Goal: Feedback & Contribution: Contribute content

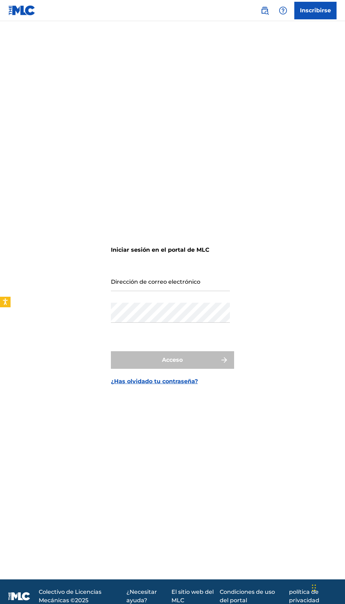
click at [324, 8] on font "Inscribirse" at bounding box center [315, 10] width 31 height 7
click at [281, 13] on img at bounding box center [282, 10] width 8 height 8
click at [261, 7] on img at bounding box center [264, 10] width 8 height 8
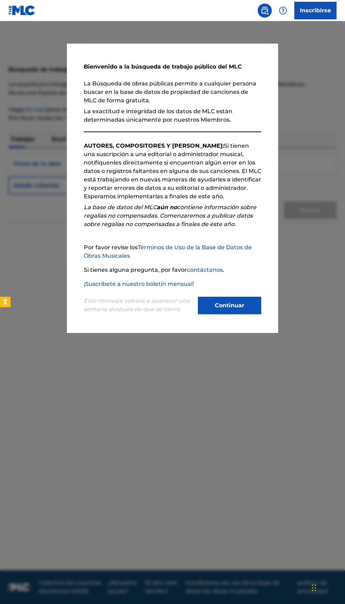
click at [249, 314] on button "Continuar" at bounding box center [229, 306] width 63 height 18
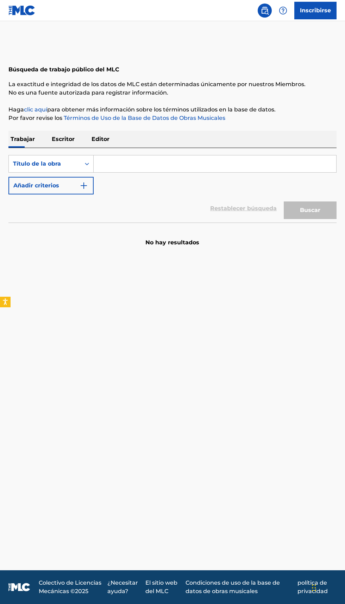
click at [136, 162] on input "Formulario de búsqueda" at bounding box center [215, 163] width 242 height 17
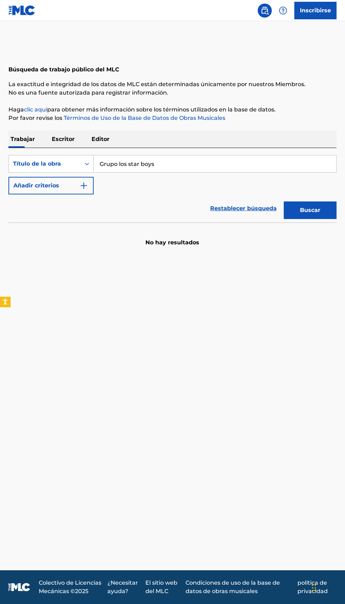
type input "Grupo los star boys"
click at [321, 211] on button "Buscar" at bounding box center [309, 210] width 53 height 18
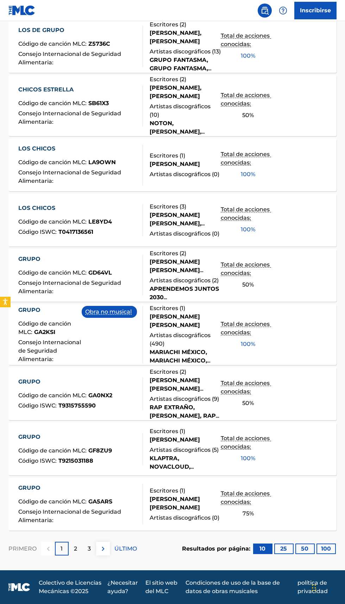
scroll to position [297, 0]
click at [89, 549] on font "3" at bounding box center [89, 548] width 3 height 7
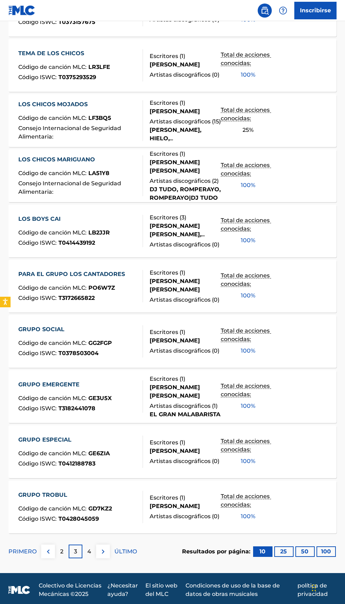
scroll to position [265, 0]
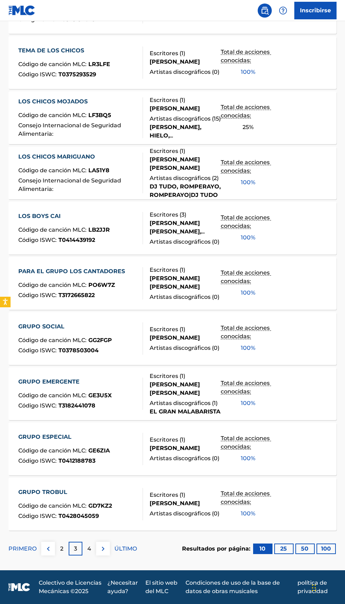
click at [102, 551] on img at bounding box center [103, 549] width 8 height 8
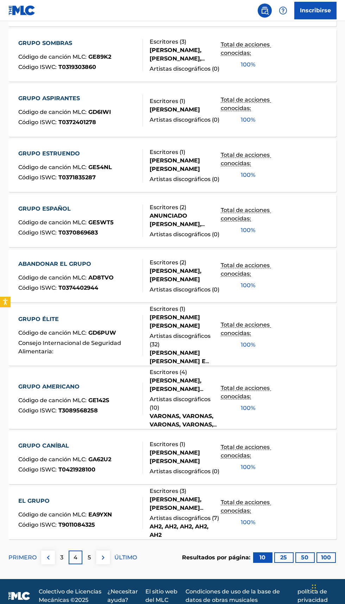
scroll to position [281, 0]
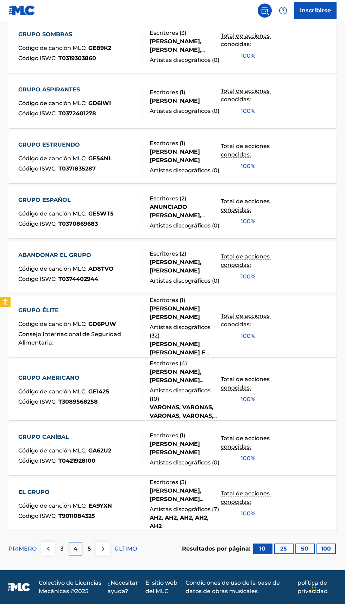
click at [90, 552] on p "5" at bounding box center [89, 549] width 3 height 8
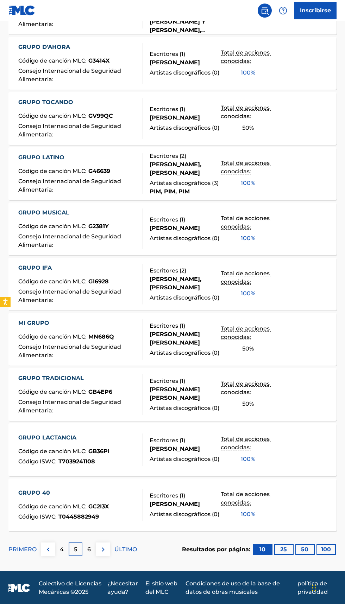
scroll to position [0, 0]
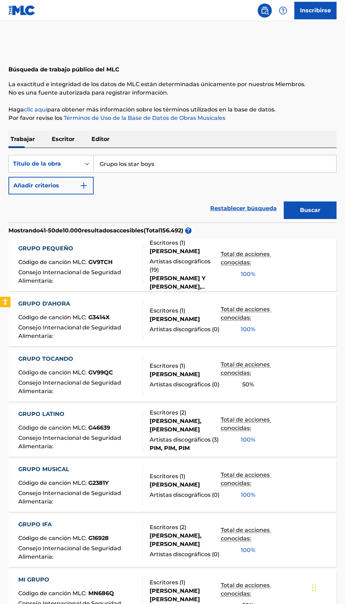
click at [180, 162] on input "Grupo los star boys" at bounding box center [215, 163] width 242 height 17
click at [241, 214] on link "Restablecer búsqueda" at bounding box center [242, 208] width 73 height 15
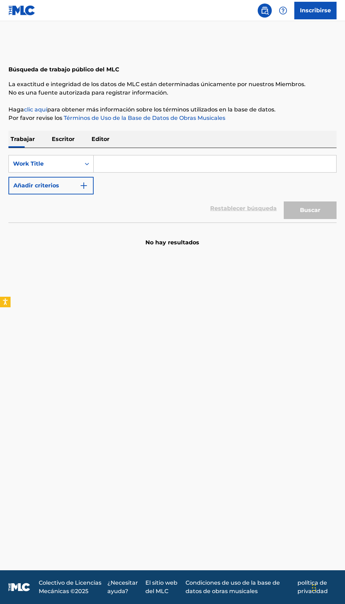
click at [167, 170] on input "Formulario de búsqueda" at bounding box center [215, 163] width 242 height 17
click at [283, 201] on button "Buscar" at bounding box center [309, 210] width 53 height 18
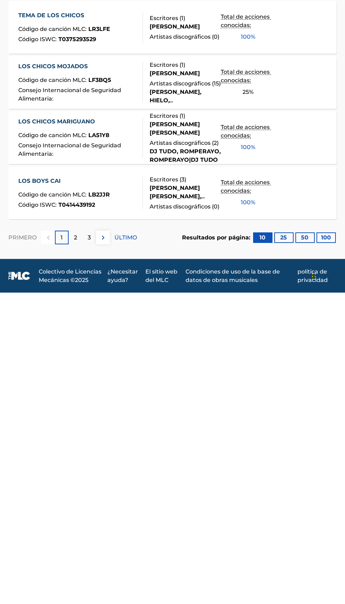
scroll to position [281, 0]
click at [89, 555] on div "3" at bounding box center [89, 549] width 14 height 14
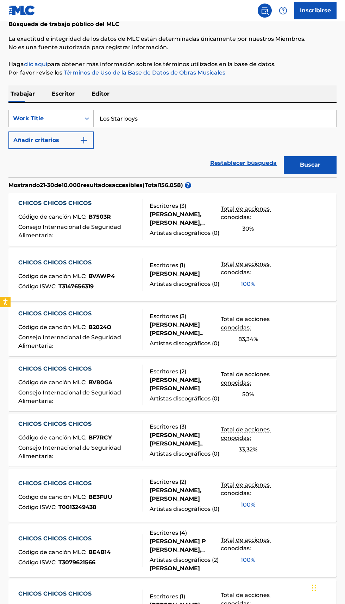
scroll to position [0, 0]
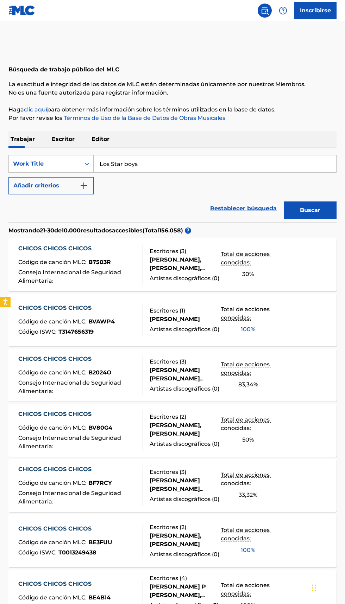
click at [188, 163] on input "Los Star boys" at bounding box center [215, 163] width 242 height 17
type input "L"
type input "Adixion"
click at [283, 201] on button "Buscar" at bounding box center [309, 210] width 53 height 18
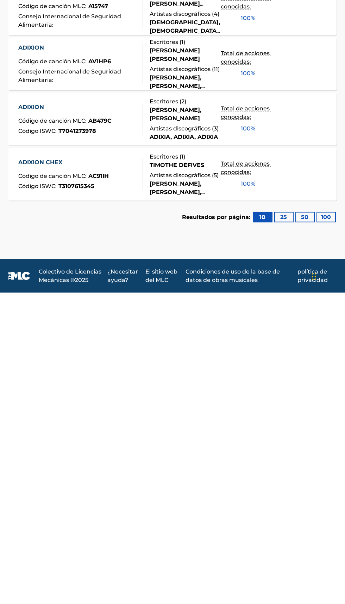
scroll to position [45, 0]
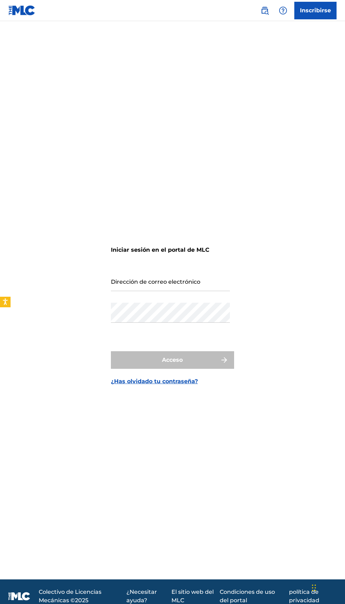
click at [9, 5] on img at bounding box center [21, 10] width 27 height 10
click at [6, 310] on div "Iniciar sesión en el portal de MLC Dirección de correo electrónico Contraseña A…" at bounding box center [172, 309] width 345 height 541
click at [6, 303] on icon "Open accessiBe: accessibility options, statement and help" at bounding box center [5, 301] width 6 height 7
click at [199, 291] on input "Dirección de correo electrónico" at bounding box center [170, 281] width 119 height 20
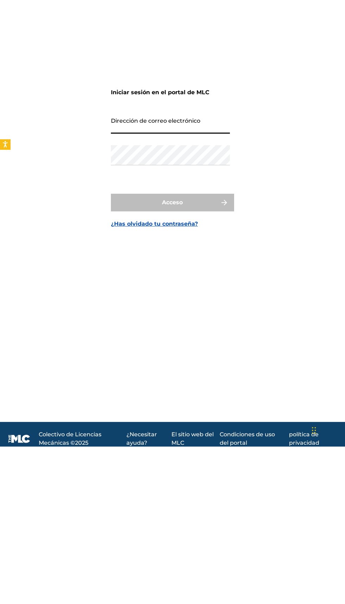
type input "[EMAIL_ADDRESS][DOMAIN_NAME]"
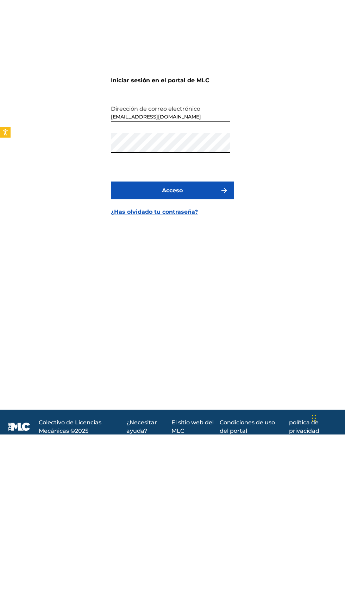
click at [227, 364] on img "submit" at bounding box center [224, 360] width 8 height 8
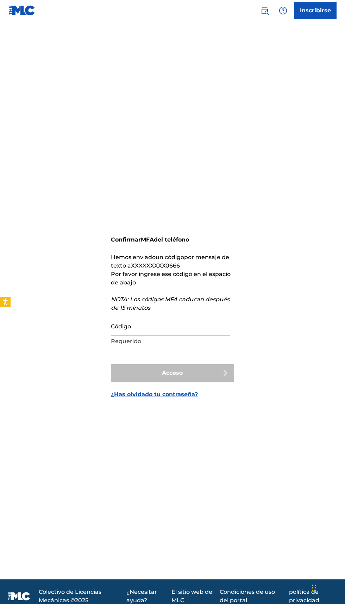
click at [163, 371] on form "Confirmar MFA del teléfono Hemos enviado un código por mensaje de texto a XXXXX…" at bounding box center [172, 309] width 123 height 541
click at [178, 373] on form "Confirmar MFA del teléfono Hemos enviado un código por mensaje de texto a XXXXX…" at bounding box center [172, 309] width 123 height 541
click at [167, 372] on form "Confirmar MFA del teléfono Hemos enviado un código por mensaje de texto a XXXXX…" at bounding box center [172, 309] width 123 height 541
click at [163, 336] on input "Código" at bounding box center [170, 326] width 119 height 20
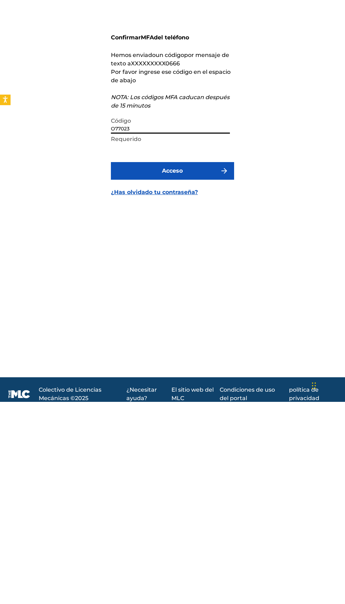
type input "O77023"
click at [197, 382] on button "Acceso" at bounding box center [172, 373] width 123 height 18
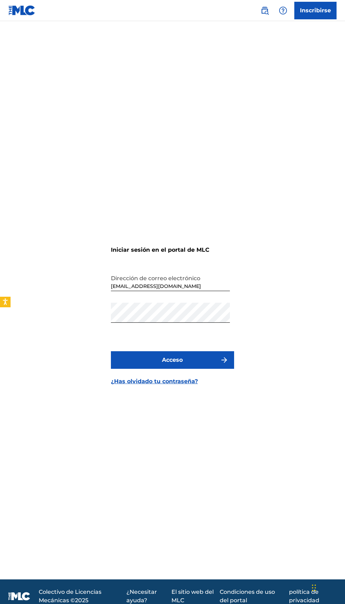
click at [224, 364] on img "submit" at bounding box center [224, 360] width 8 height 8
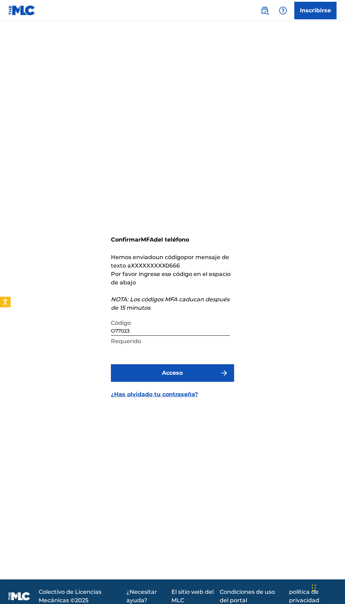
click at [175, 347] on div "Código O77023 Requerido" at bounding box center [170, 332] width 119 height 32
click at [181, 336] on input "O77023" at bounding box center [170, 326] width 119 height 20
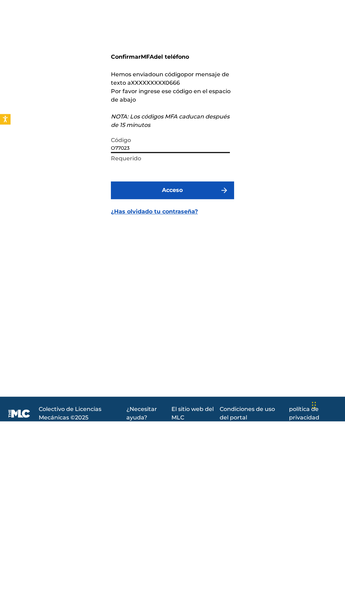
click at [220, 377] on img "submit" at bounding box center [224, 373] width 8 height 8
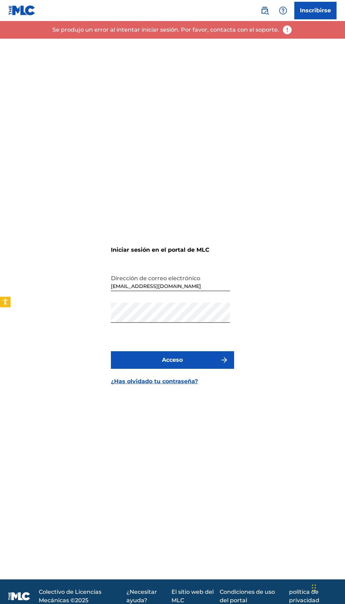
click at [215, 369] on button "Acceso" at bounding box center [172, 360] width 123 height 18
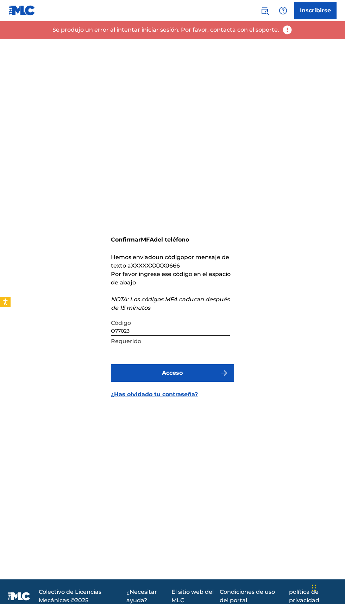
click at [168, 336] on input "O77023" at bounding box center [170, 326] width 119 height 20
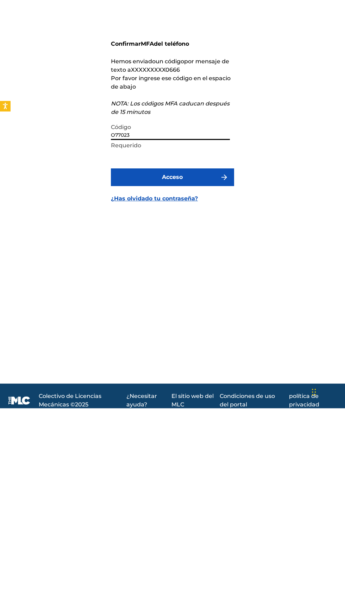
click at [221, 377] on img "submit" at bounding box center [224, 373] width 8 height 8
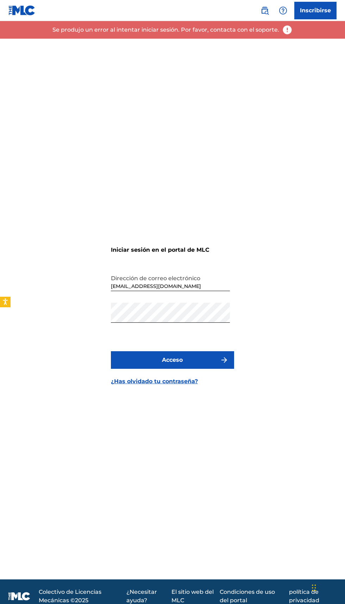
click at [275, 41] on div "Iniciar sesión en el portal de MLC Dirección de correo electrónico jhacyfrj@gma…" at bounding box center [172, 309] width 345 height 541
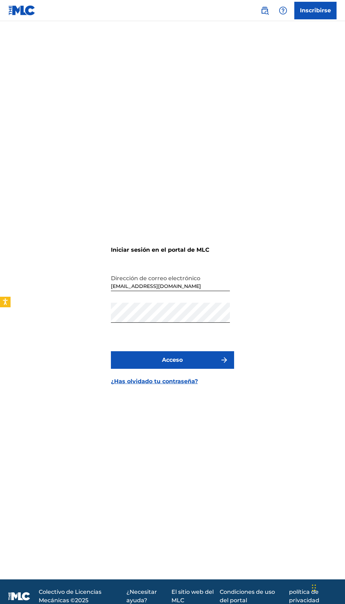
click at [224, 364] on img "submit" at bounding box center [224, 360] width 8 height 8
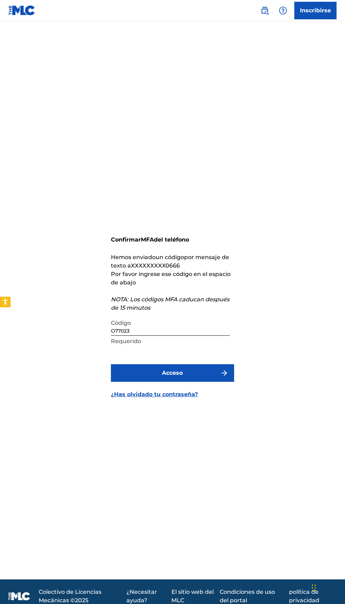
click at [180, 336] on input "O77023" at bounding box center [170, 326] width 119 height 20
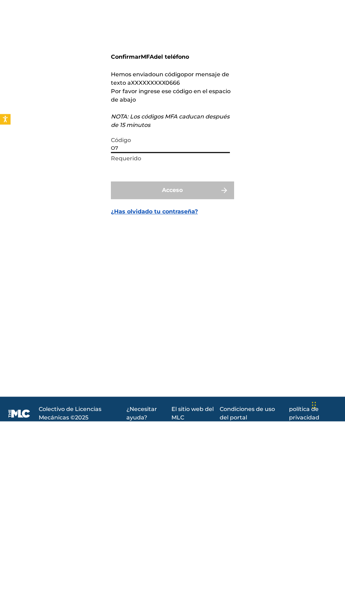
type input "O"
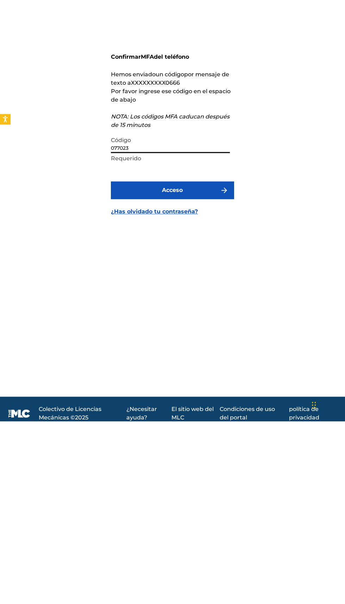
type input "077023"
click at [223, 377] on img "submit" at bounding box center [224, 373] width 8 height 8
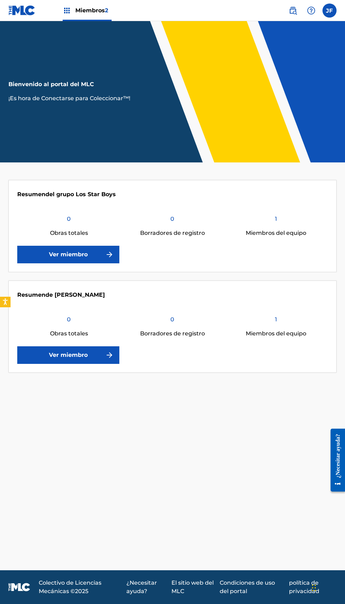
scroll to position [9, 0]
click at [207, 95] on header "Bienvenido al portal del MLC ¡Es hora de Conectarse para Coleccionar™!" at bounding box center [172, 91] width 345 height 141
click at [95, 98] on font "¡Es hora de Conectarse para Coleccionar™!" at bounding box center [69, 98] width 122 height 7
click at [284, 115] on header "Bienvenido al portal del MLC ¡Es hora de Conectarse para Coleccionar™!" at bounding box center [172, 91] width 345 height 141
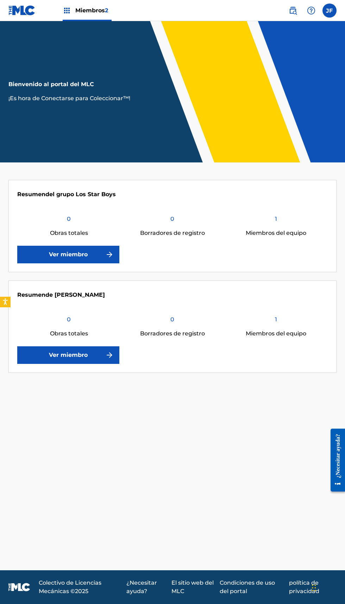
click at [118, 253] on link "Ver miembro" at bounding box center [68, 255] width 102 height 18
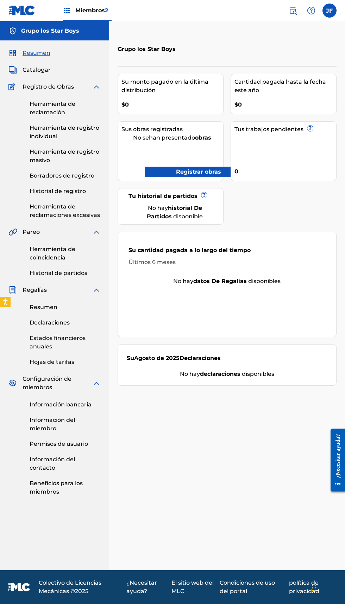
scroll to position [24, 0]
click at [199, 168] on font "Registrar obras" at bounding box center [198, 171] width 45 height 7
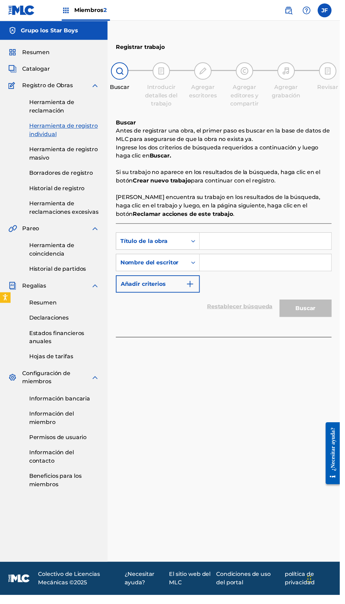
scroll to position [4, 0]
click at [261, 243] on input "Formulario de búsqueda" at bounding box center [268, 244] width 133 height 17
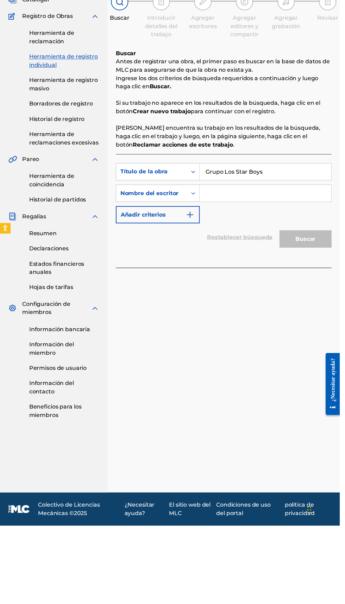
type input "Grupo Los Star Boys"
click at [259, 265] on input "Formulario de búsqueda" at bounding box center [268, 266] width 133 height 17
type input "Jazihel"
click at [310, 310] on font "Buscar" at bounding box center [310, 312] width 20 height 7
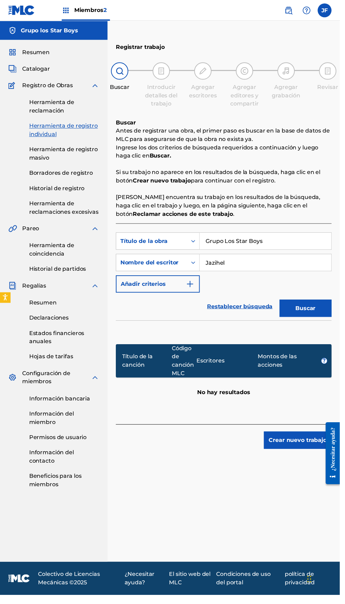
scroll to position [27, 0]
click at [291, 196] on p "Si encuentra su trabajo en los resultados de la búsqueda, haga clic en el traba…" at bounding box center [226, 208] width 219 height 25
click at [321, 304] on button "Buscar" at bounding box center [309, 313] width 53 height 18
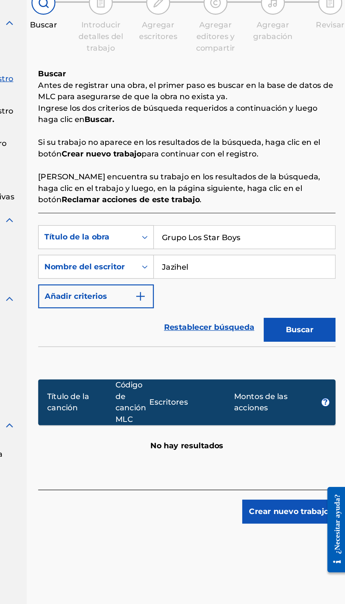
click at [327, 363] on font "?" at bounding box center [328, 366] width 3 height 7
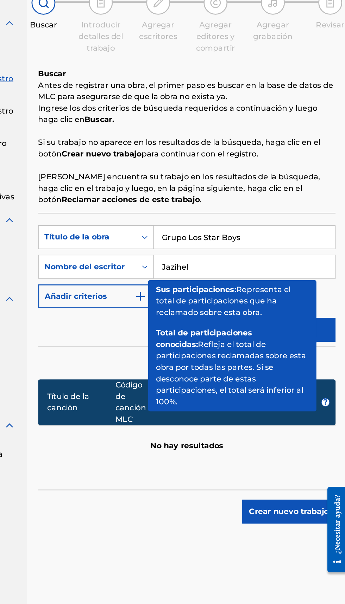
click at [159, 448] on div "Registrar trabajo Buscar Introducir detalles del trabajo Agregar escritores Agr…" at bounding box center [227, 305] width 236 height 532
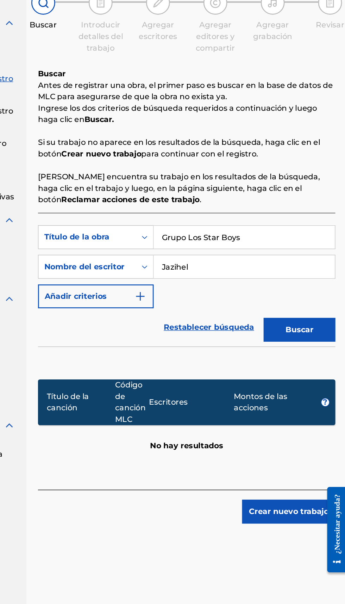
click at [230, 236] on input "Grupo Los Star Boys" at bounding box center [268, 244] width 133 height 17
click at [225, 236] on input "Grupo Los Star Boys" at bounding box center [268, 244] width 133 height 17
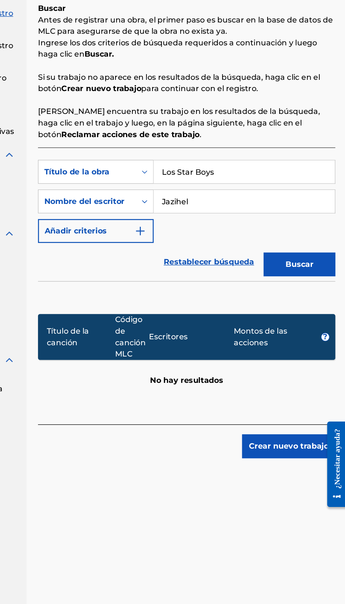
type input "Los Star Boys"
click at [314, 309] on font "Buscar" at bounding box center [310, 312] width 20 height 7
click at [247, 258] on input "Jazihel" at bounding box center [268, 266] width 133 height 17
type input "J"
type input "Los Star boys"
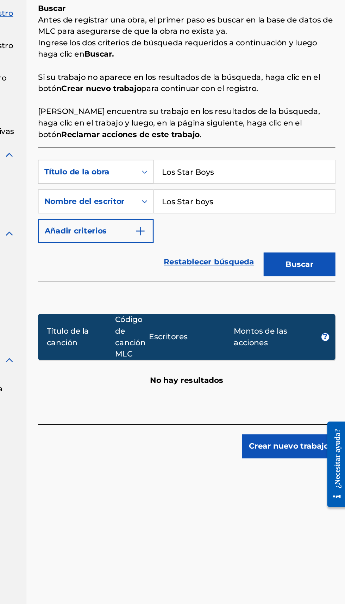
click at [283, 304] on button "Buscar" at bounding box center [309, 313] width 53 height 18
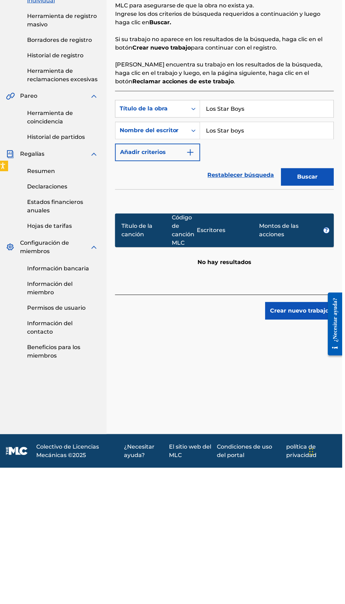
click at [298, 443] on font "Crear nuevo trabajo" at bounding box center [301, 446] width 59 height 7
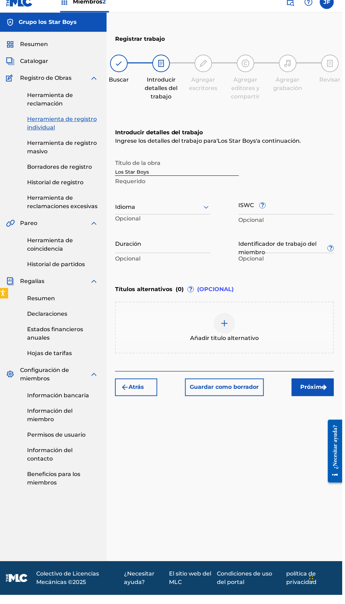
click at [117, 165] on input "Los Star Boys" at bounding box center [179, 175] width 124 height 20
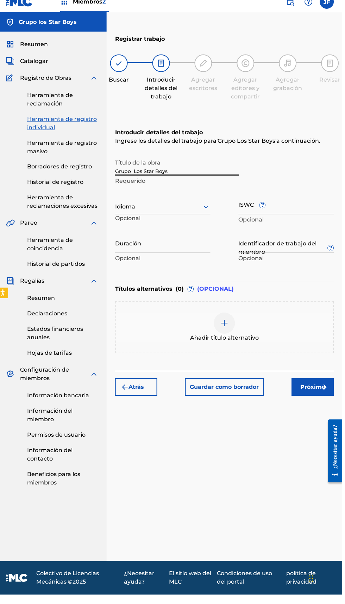
type input "Grupo Los Star Boys"
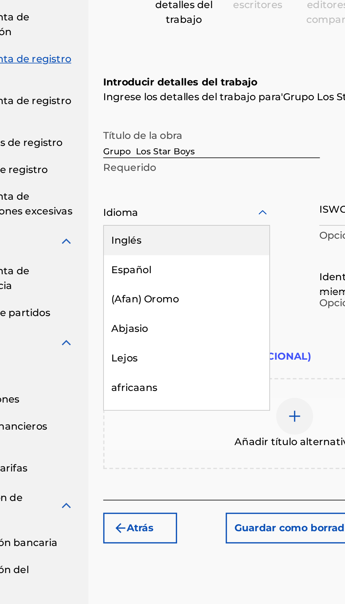
click at [152, 240] on div "Español" at bounding box center [165, 248] width 95 height 17
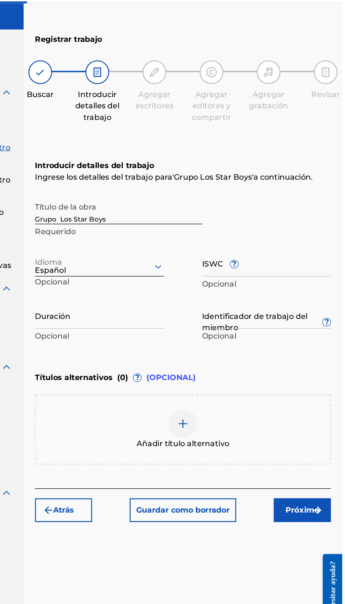
click at [267, 211] on span "?" at bounding box center [265, 214] width 6 height 6
click at [267, 203] on input "ISWC ?" at bounding box center [288, 213] width 95 height 20
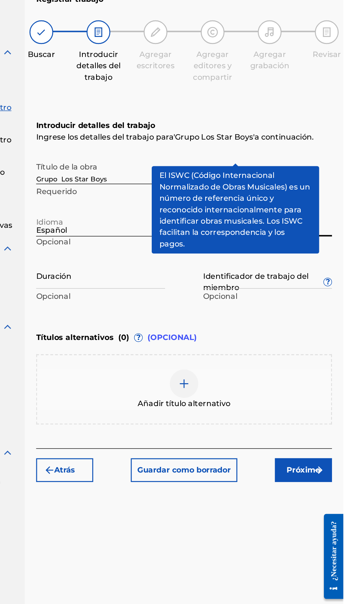
click at [327, 165] on div "Título de la obra Grupo Los Star Boys Requerido" at bounding box center [226, 181] width 219 height 32
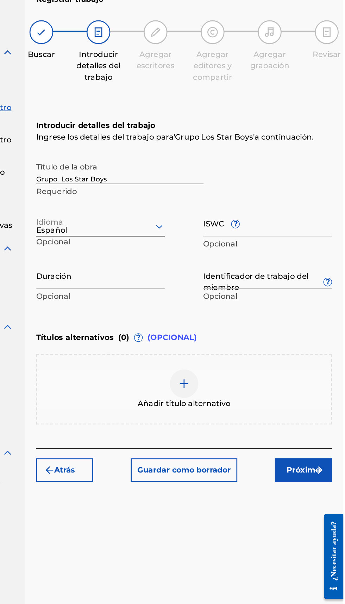
click at [325, 242] on input "Identificador de trabajo del miembro ?" at bounding box center [288, 252] width 95 height 20
click at [330, 251] on span "?" at bounding box center [333, 254] width 6 height 6
click at [330, 242] on input "Identificador de trabajo del miembro ?" at bounding box center [288, 252] width 95 height 20
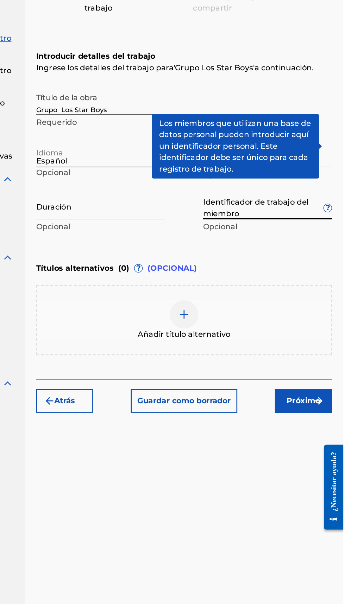
click at [294, 290] on div "Títulos alternativos ( 0 ) ? (OPCIONAL)" at bounding box center [226, 297] width 219 height 15
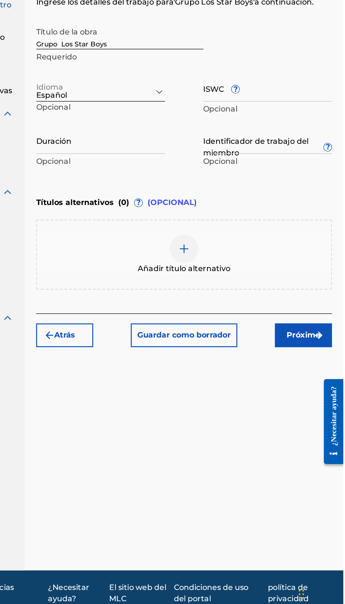
click at [231, 322] on div at bounding box center [226, 332] width 21 height 21
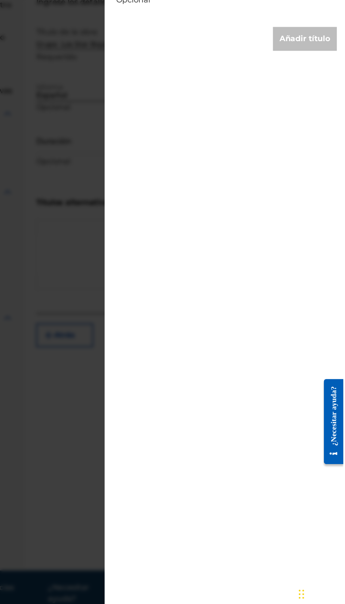
scroll to position [0, 0]
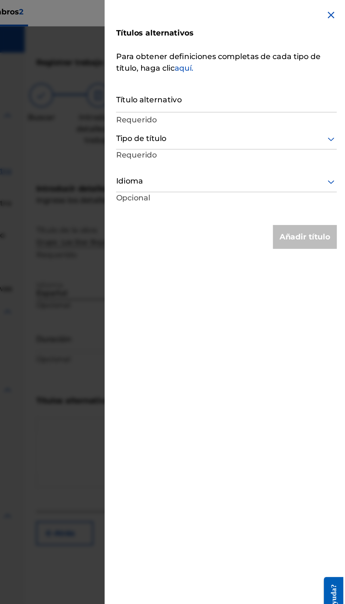
click at [276, 70] on input "Título alternativo" at bounding box center [257, 75] width 163 height 20
type input "LosStarboys"
type input "l"
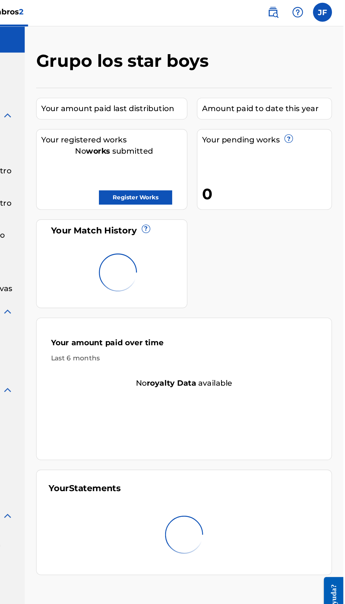
scroll to position [24, 0]
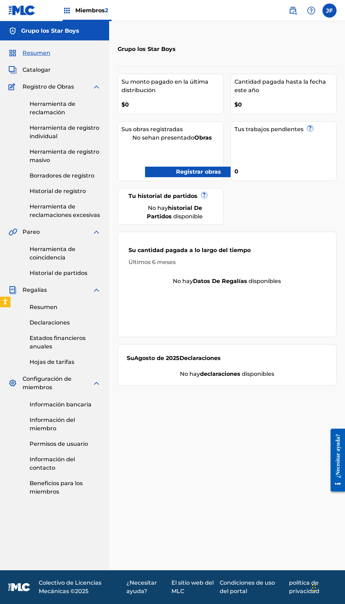
click at [225, 167] on link "Registrar obras" at bounding box center [188, 172] width 86 height 11
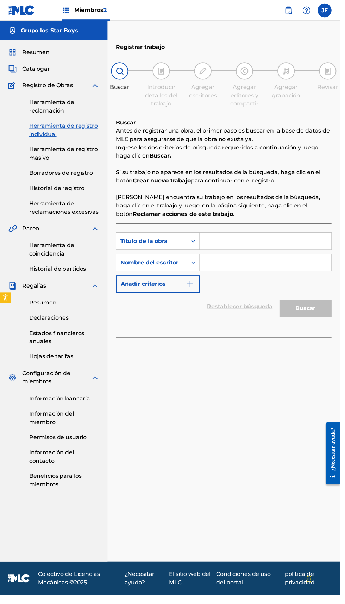
click at [265, 242] on input "Formulario de búsqueda" at bounding box center [268, 244] width 133 height 17
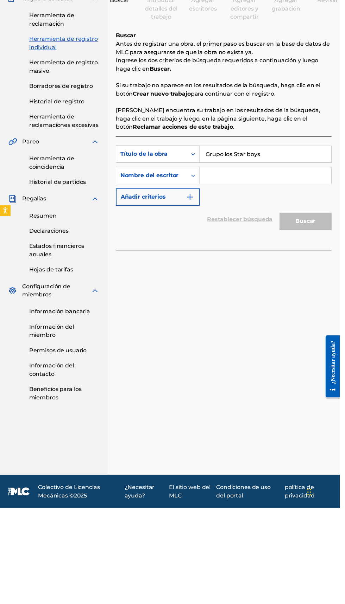
type input "Grupo los Star boys"
click at [259, 284] on div "Búsqueda con criterios 586a501c-4cb9-4bf2-a27f-47190cffe6d5 Título de la obra G…" at bounding box center [226, 266] width 219 height 61
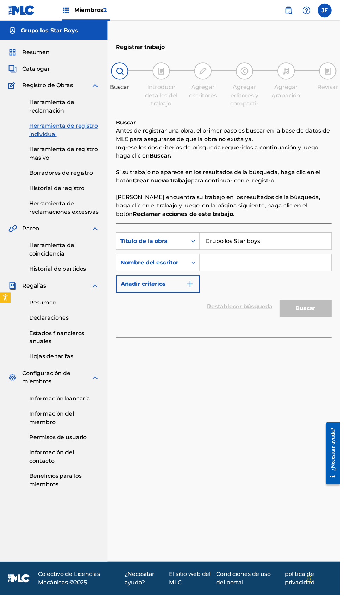
click at [256, 245] on input "Grupo los Star boys" at bounding box center [268, 244] width 133 height 17
click at [231, 264] on input "Formulario de búsqueda" at bounding box center [268, 266] width 133 height 17
type input "Los Star Boys"
click at [283, 304] on button "Buscar" at bounding box center [309, 313] width 53 height 18
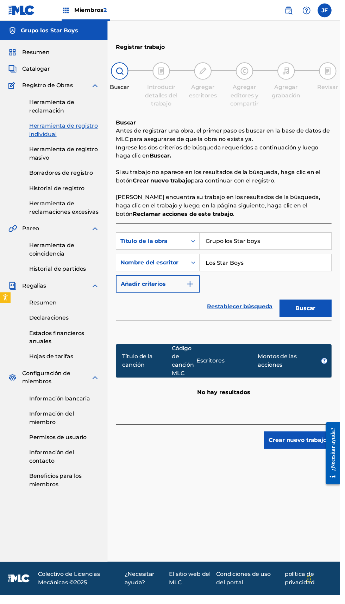
click at [283, 304] on button "Buscar" at bounding box center [309, 313] width 53 height 18
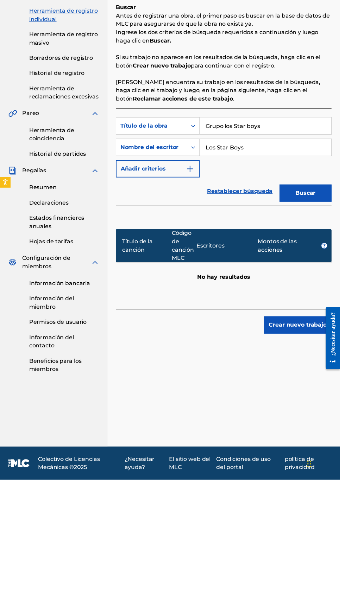
click at [321, 309] on button "Buscar" at bounding box center [309, 313] width 53 height 18
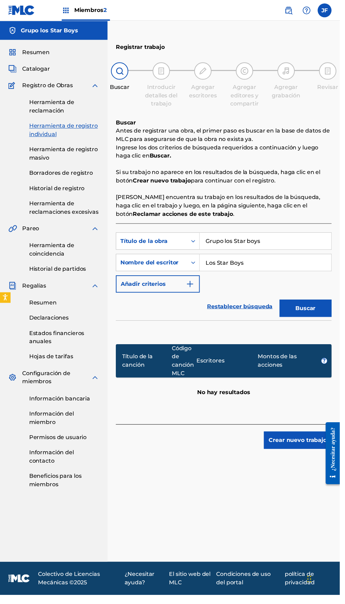
click at [305, 454] on button "Crear nuevo trabajo" at bounding box center [302, 447] width 69 height 18
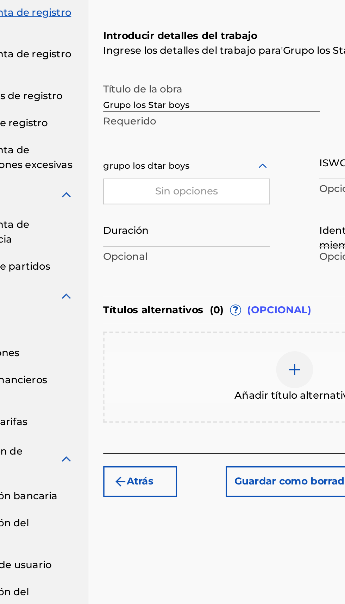
click at [143, 218] on input "grupo los dtar boys" at bounding box center [142, 215] width 51 height 7
type input "grupo los star dtar boys"
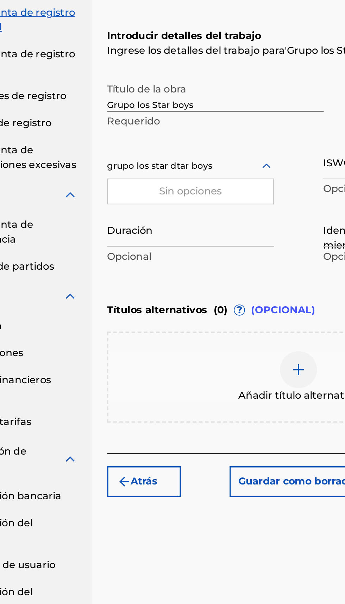
click at [176, 216] on input "grupo los star dtar boys" at bounding box center [148, 215] width 62 height 7
click at [193, 178] on input "Grupo los Star boys" at bounding box center [179, 175] width 124 height 20
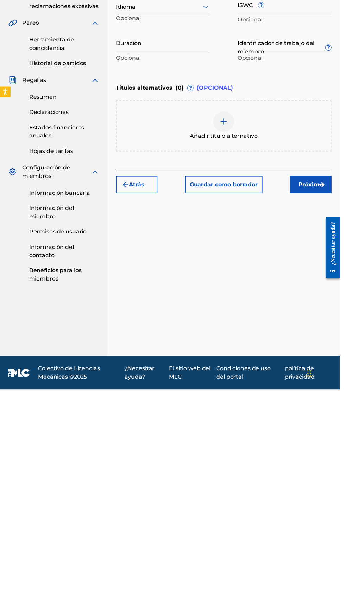
click at [323, 395] on img "submit" at bounding box center [326, 396] width 8 height 8
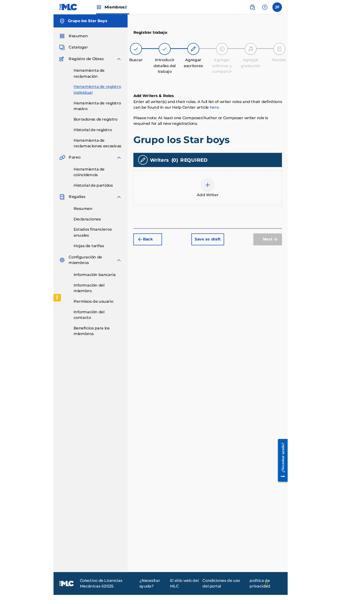
scroll to position [32, 0]
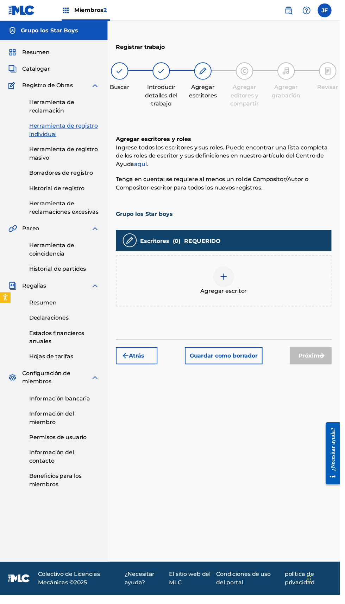
click at [210, 270] on div "Agregar escritor" at bounding box center [226, 285] width 217 height 30
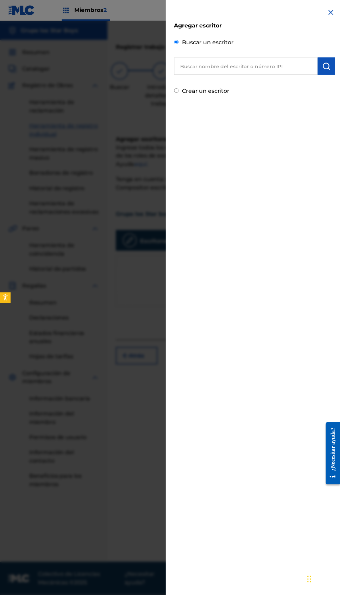
click at [256, 65] on input "text" at bounding box center [249, 67] width 146 height 18
click at [292, 206] on div "Agregar escritor Buscar un escritor Jazihel Jazihel Flores Romero Crear un escr…" at bounding box center [258, 302] width 180 height 604
click at [257, 64] on input "Jazihel" at bounding box center [249, 67] width 146 height 18
click at [257, 83] on div "Jazihel Flores Romero" at bounding box center [248, 83] width 145 height 13
type input "jazihel flores romero"
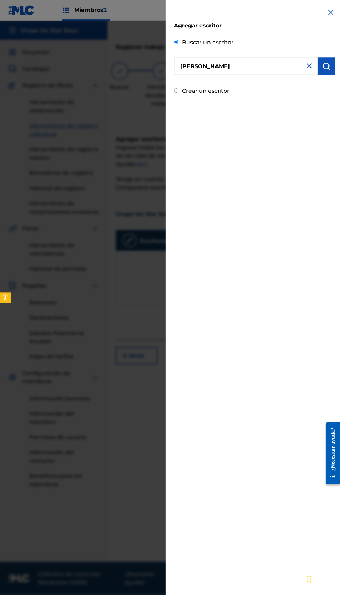
click at [334, 67] on img "submit" at bounding box center [331, 67] width 8 height 8
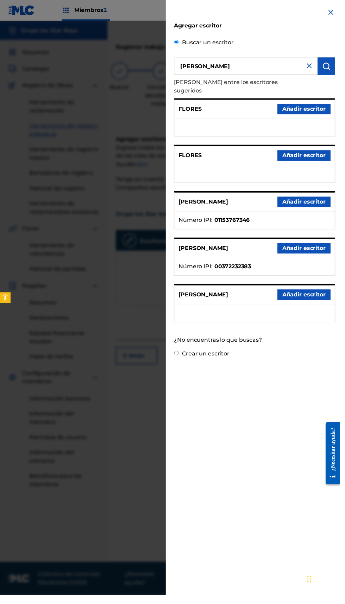
click at [320, 303] on font "Añadir escritor" at bounding box center [308, 299] width 44 height 8
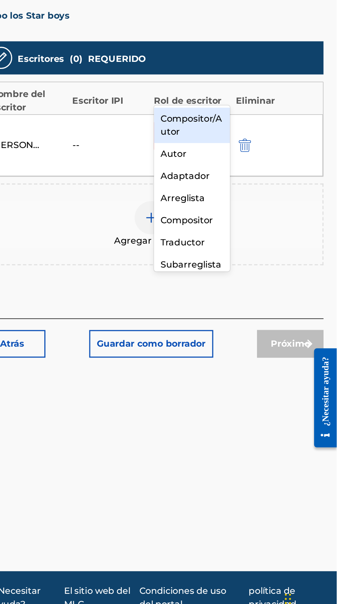
click at [257, 289] on div "Compositor/Autor" at bounding box center [253, 287] width 48 height 22
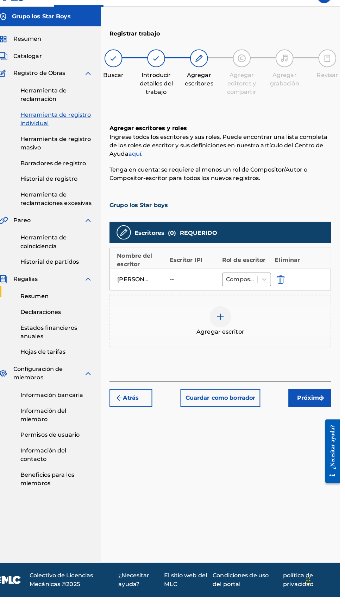
scroll to position [36, 0]
click at [326, 403] on img "submit" at bounding box center [326, 407] width 8 height 8
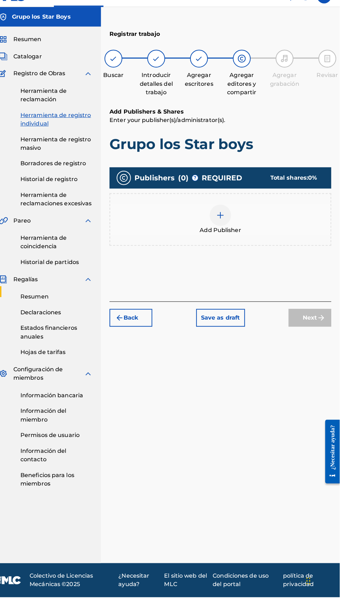
scroll to position [32, 0]
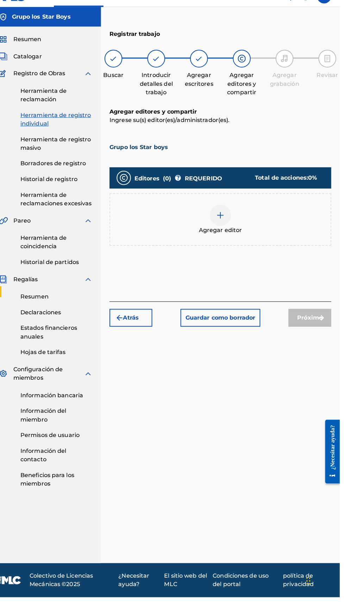
click at [212, 238] on font "Agregar editor" at bounding box center [227, 241] width 43 height 7
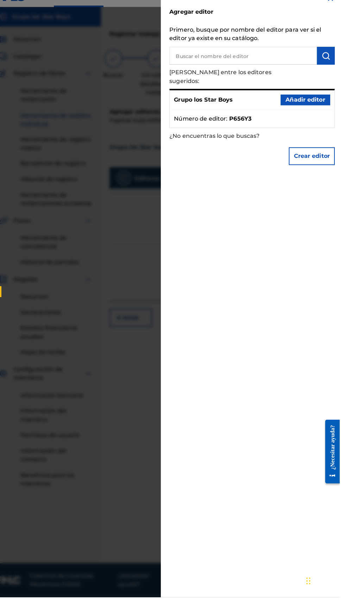
click at [263, 71] on input "text" at bounding box center [249, 69] width 146 height 18
type input "[PERSON_NAME]"
click at [321, 109] on font "Añadir editor" at bounding box center [310, 112] width 39 height 7
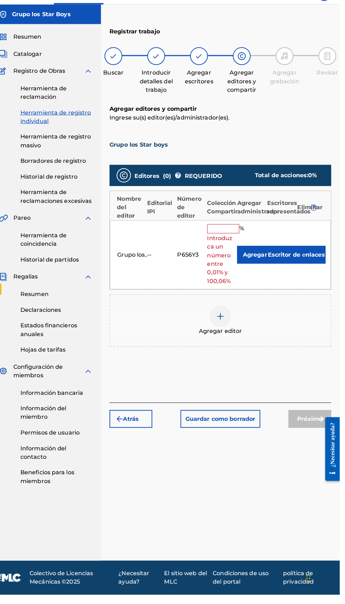
scroll to position [36, 0]
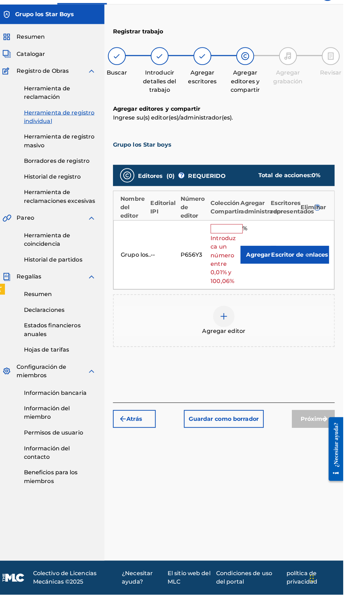
click at [234, 238] on input "text" at bounding box center [230, 242] width 32 height 9
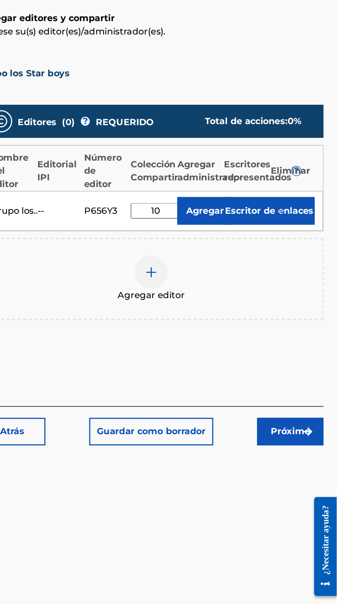
type input "100"
click at [306, 243] on img "submit" at bounding box center [308, 247] width 8 height 8
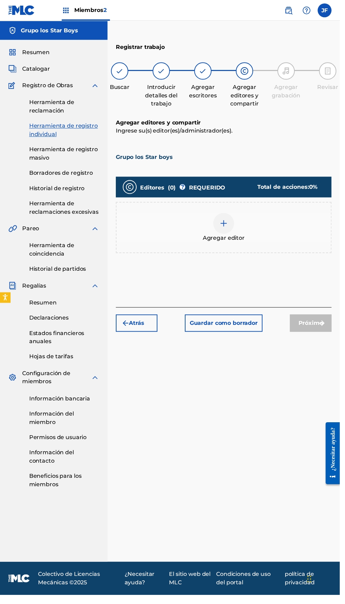
scroll to position [30, 0]
click at [237, 216] on div "Agregar editor" at bounding box center [226, 231] width 217 height 30
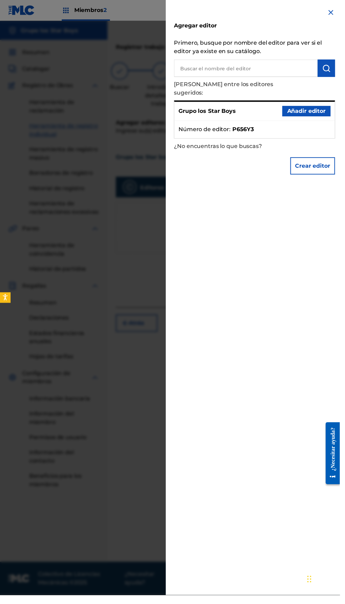
click at [284, 66] on input "text" at bounding box center [249, 69] width 146 height 18
type input "[PERSON_NAME]"
click at [322, 109] on font "Añadir editor" at bounding box center [310, 113] width 39 height 8
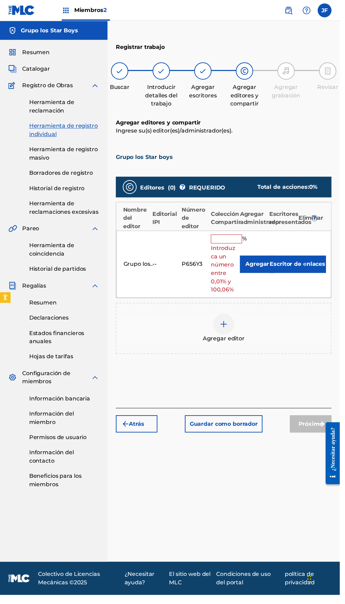
click at [245, 238] on input "text" at bounding box center [230, 242] width 32 height 9
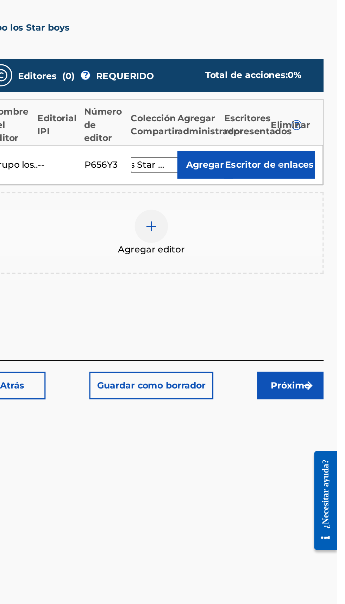
type input "Los Star Boys"
click at [317, 243] on div at bounding box center [318, 247] width 32 height 8
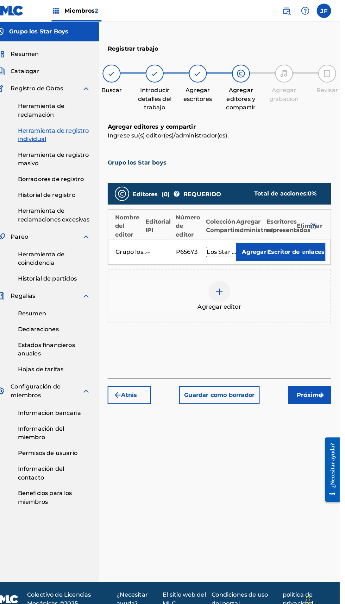
scroll to position [0, 0]
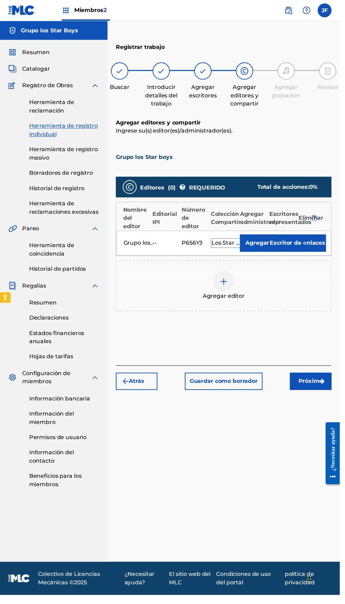
click at [332, 386] on button "Próximo" at bounding box center [315, 387] width 42 height 18
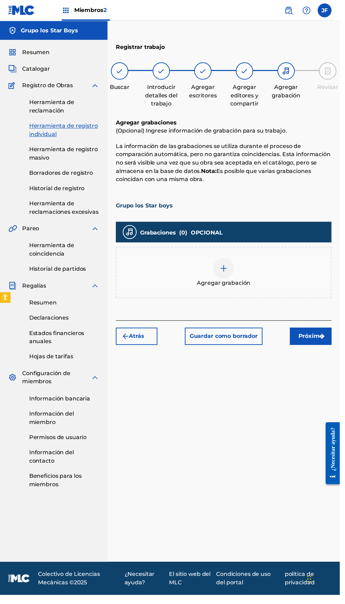
scroll to position [32, 0]
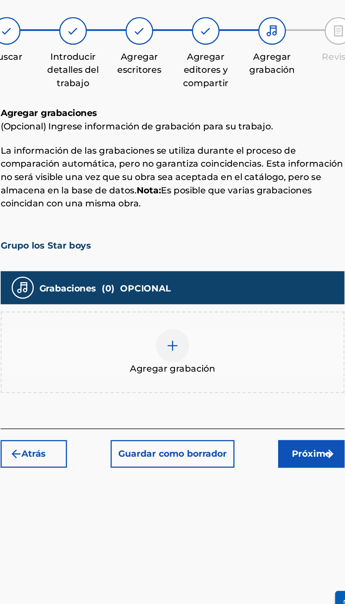
click at [233, 262] on div at bounding box center [226, 272] width 21 height 21
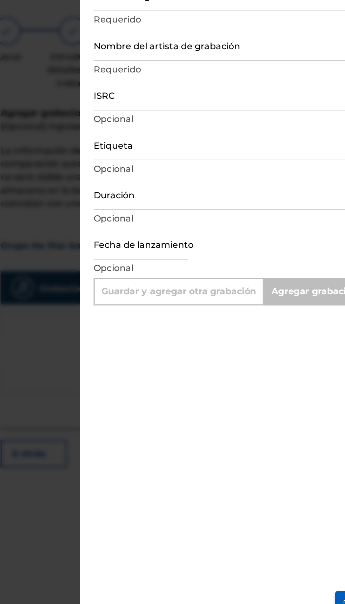
click at [266, 57] on input "Título de la grabación" at bounding box center [257, 49] width 163 height 20
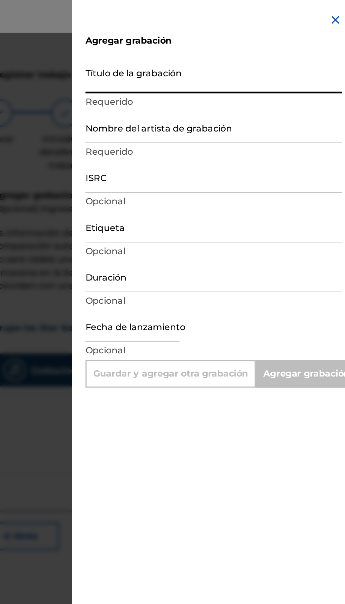
scroll to position [0, 0]
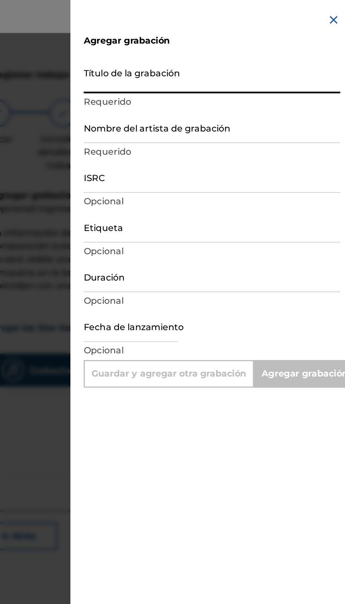
type input "G"
type input "Add Recording"
type input "Grupo los Star boys"
click at [274, 87] on input "Nombre del artista de grabación" at bounding box center [257, 81] width 163 height 20
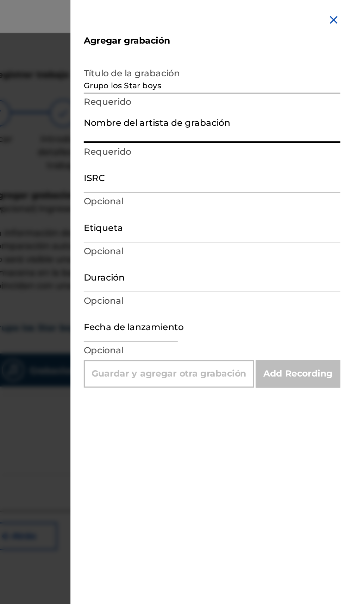
type input "Grupo los Star boys"
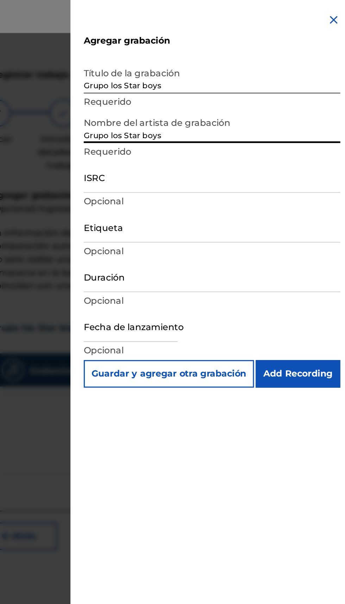
click at [250, 54] on input "Grupo los Star boys" at bounding box center [257, 49] width 163 height 20
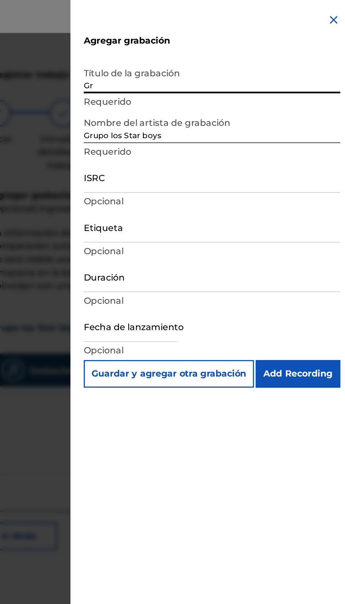
type input "G"
type input "Daxo"
type input "Saxofon Loco"
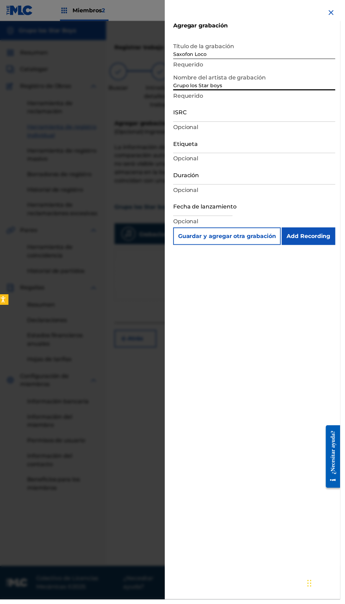
click at [334, 243] on input "Add Recording" at bounding box center [313, 238] width 54 height 18
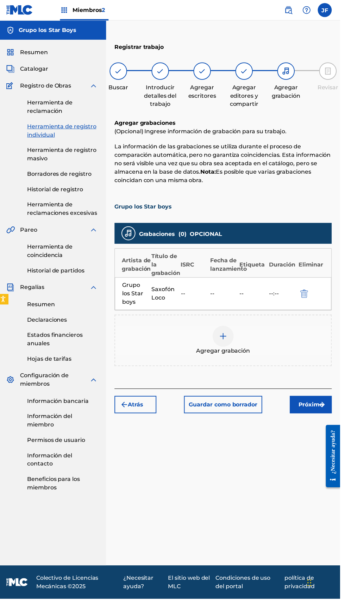
scroll to position [26, 0]
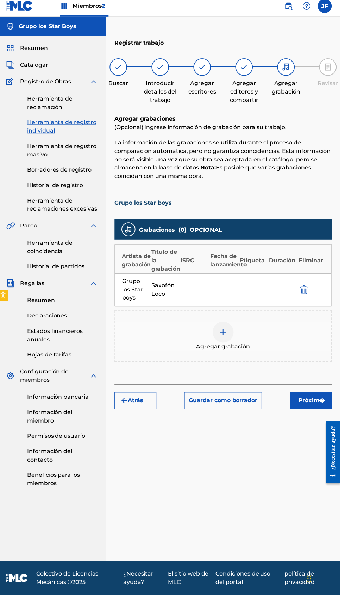
click at [246, 280] on div "Grupo los Star boys Saxofón Loco -- -- -- --:--" at bounding box center [227, 296] width 218 height 33
click at [247, 293] on font "--" at bounding box center [245, 296] width 4 height 7
click at [224, 292] on div "--" at bounding box center [227, 296] width 26 height 8
click at [193, 292] on div "--" at bounding box center [197, 296] width 26 height 8
click at [327, 404] on img "submit" at bounding box center [326, 408] width 8 height 8
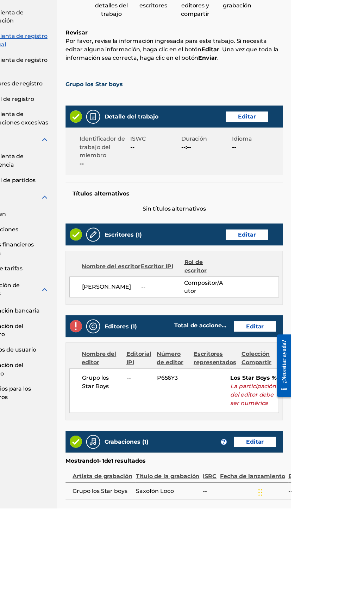
scroll to position [0, 0]
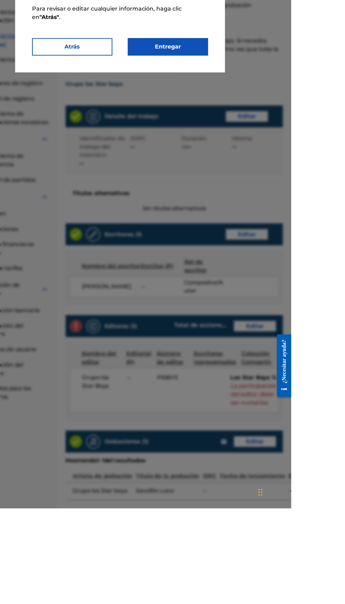
click at [261, 148] on button "Entregar" at bounding box center [220, 139] width 81 height 18
click at [261, 147] on button "Entregar" at bounding box center [220, 139] width 81 height 18
click at [261, 135] on button "Entregar" at bounding box center [220, 139] width 81 height 18
click at [233, 142] on font "Entregar" at bounding box center [220, 138] width 26 height 7
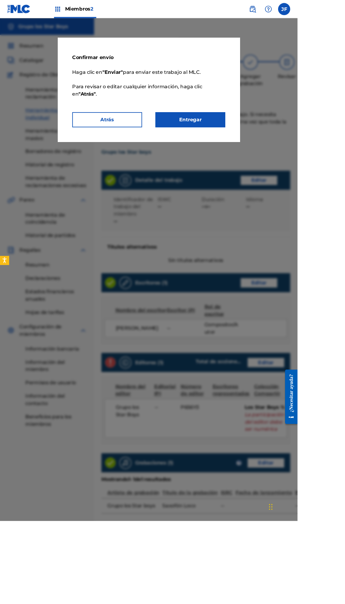
click at [233, 143] on font "Entregar" at bounding box center [220, 139] width 26 height 8
click at [165, 141] on button "Atrás" at bounding box center [124, 139] width 81 height 18
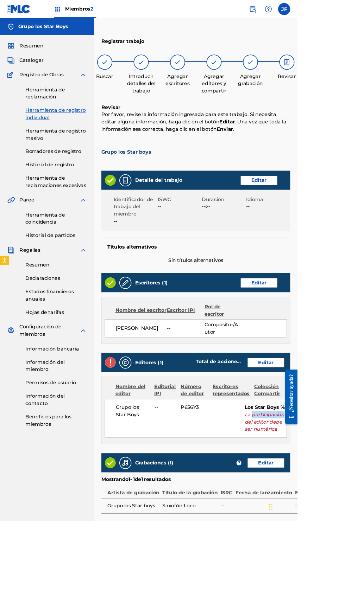
click at [326, 424] on button "Editar" at bounding box center [308, 420] width 42 height 11
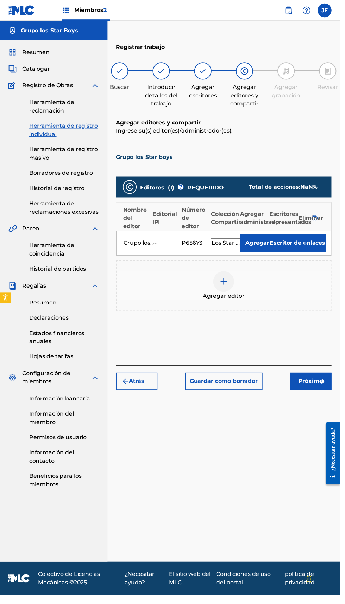
click at [302, 246] on font "Escritor de enlaces" at bounding box center [302, 246] width 56 height 7
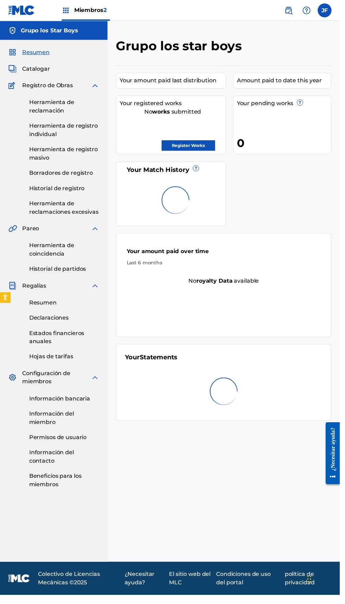
scroll to position [24, 0]
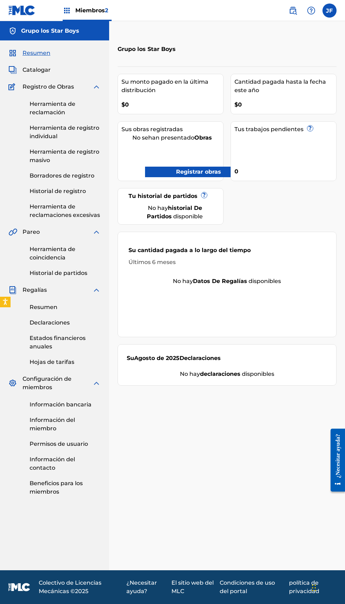
click at [303, 129] on div "Tus trabajos pendientes ? 0" at bounding box center [283, 151] width 106 height 60
click at [297, 124] on div "Tus trabajos pendientes ? 0" at bounding box center [283, 151] width 106 height 60
click at [289, 127] on div "Tus trabajos pendientes ? 0" at bounding box center [283, 151] width 106 height 60
click at [225, 172] on div "Su monto pagado en la última distribución $0 Cantidad pagada hasta la fecha est…" at bounding box center [226, 225] width 219 height 319
click at [204, 192] on font "?" at bounding box center [203, 195] width 3 height 7
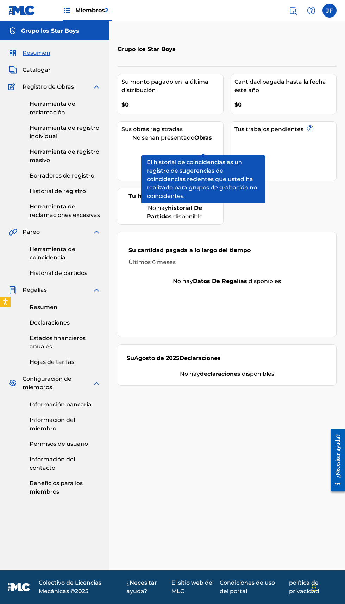
scroll to position [0, 0]
click at [281, 307] on div "Su cantidad pagada a lo largo del tiempo Últimos 6 meses No hay datos de regalí…" at bounding box center [226, 284] width 219 height 105
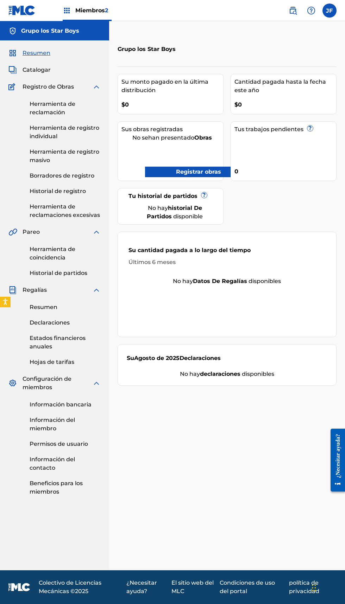
click at [206, 170] on font "Registrar obras" at bounding box center [198, 171] width 45 height 7
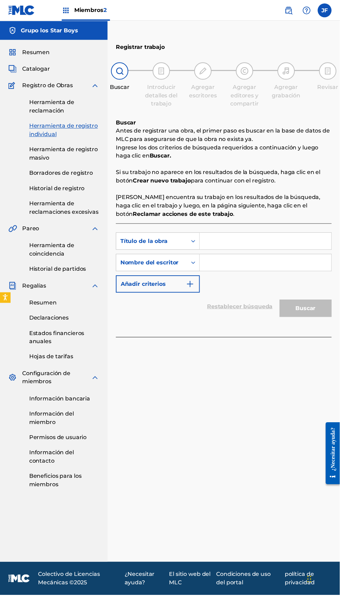
click at [243, 244] on input "Formulario de búsqueda" at bounding box center [268, 244] width 133 height 17
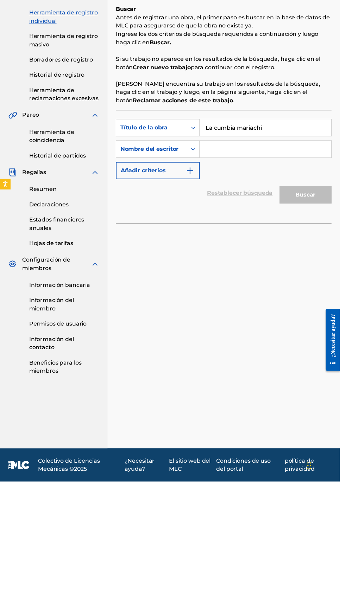
type input "La cumbia mariachi"
click at [263, 266] on input "Formulario de búsqueda" at bounding box center [268, 266] width 133 height 17
type input "Los Star Boys ."
click at [327, 307] on button "Buscar" at bounding box center [309, 313] width 53 height 18
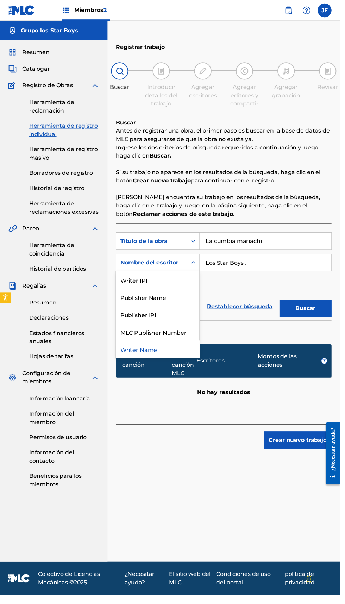
click at [200, 279] on div "Writer IPI" at bounding box center [160, 284] width 84 height 18
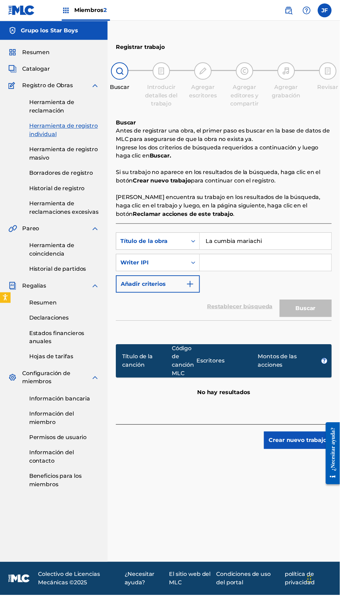
click at [236, 267] on input "Formulario de búsqueda" at bounding box center [268, 266] width 133 height 17
type input "Grupo Los Star Boys"
click at [322, 306] on button "Buscar" at bounding box center [309, 313] width 53 height 18
click at [252, 328] on section at bounding box center [226, 335] width 219 height 21
click at [24, 233] on font "Pareo" at bounding box center [30, 232] width 17 height 7
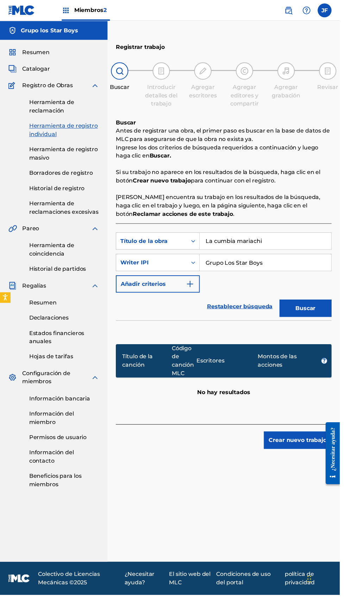
click at [16, 233] on img at bounding box center [12, 232] width 9 height 8
click at [30, 232] on font "Pareo" at bounding box center [30, 232] width 17 height 7
click at [36, 230] on font "Pareo" at bounding box center [30, 232] width 17 height 7
click at [96, 250] on link "Herramienta de coincidencia" at bounding box center [65, 253] width 71 height 17
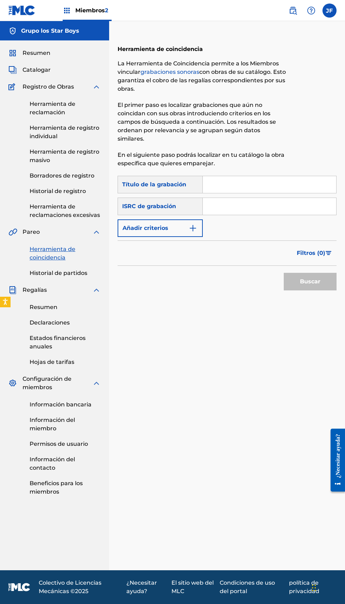
click at [34, 246] on font "Herramienta de coincidencia" at bounding box center [53, 253] width 46 height 15
click at [75, 37] on div "Grupo los Star Boys" at bounding box center [54, 30] width 109 height 19
click at [13, 50] on img at bounding box center [12, 53] width 8 height 8
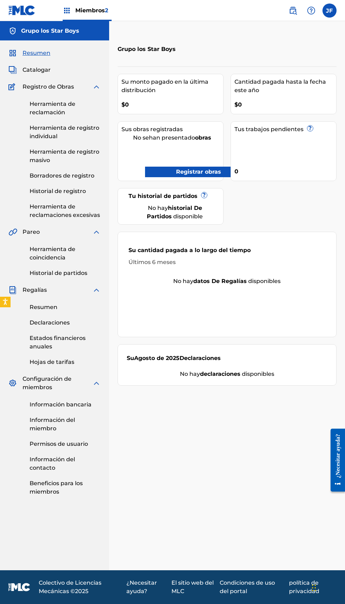
click at [46, 36] on div "Grupo los Star Boys" at bounding box center [54, 30] width 109 height 19
click at [27, 33] on font "Grupo los Star Boys" at bounding box center [50, 30] width 58 height 7
click at [333, 13] on label at bounding box center [329, 11] width 14 height 14
click at [329, 11] on input "JF Jazihel Flores Romero jhacyfrj@gmail.com Preferencias de notificación Perfil…" at bounding box center [329, 11] width 0 height 0
click at [291, 84] on div "Miembros 2 JF JF Jazihel Flores Romero jhacyfrj@gmail.com Preferencias de notif…" at bounding box center [172, 302] width 345 height 604
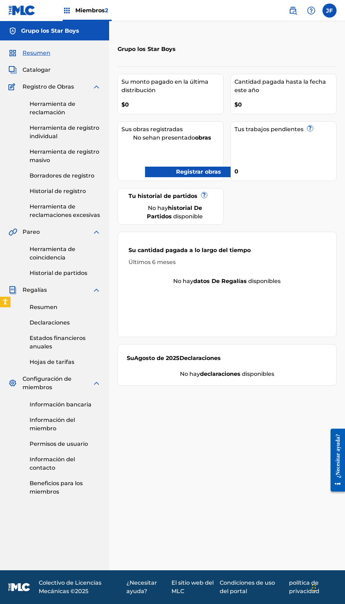
click at [81, 36] on div "Grupo los Star Boys" at bounding box center [54, 30] width 109 height 19
click at [66, 33] on font "Grupo los Star Boys" at bounding box center [50, 30] width 58 height 7
click at [63, 30] on font "Grupo los Star Boys" at bounding box center [50, 30] width 58 height 7
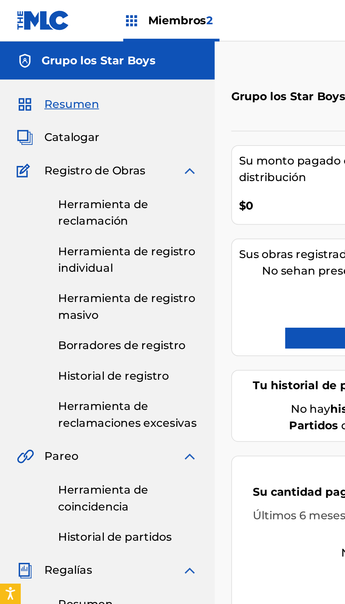
click at [27, 28] on font "Grupo los Star Boys" at bounding box center [50, 30] width 58 height 7
click at [107, 8] on font "2" at bounding box center [106, 10] width 3 height 7
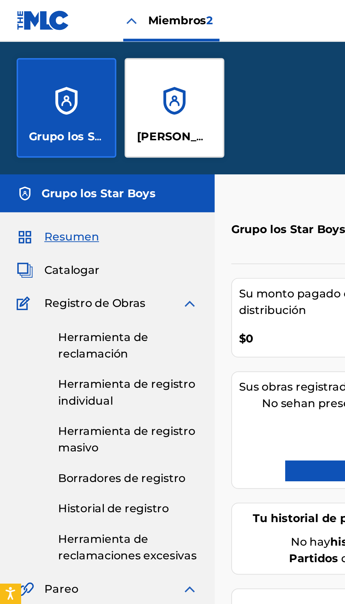
click at [74, 8] on div "Miembros 2" at bounding box center [87, 10] width 49 height 21
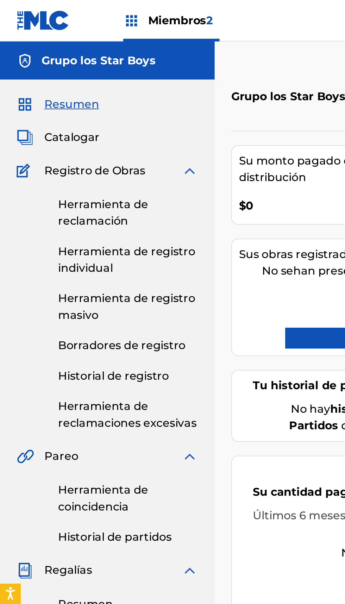
click at [72, 11] on div "Miembros 2" at bounding box center [87, 10] width 49 height 21
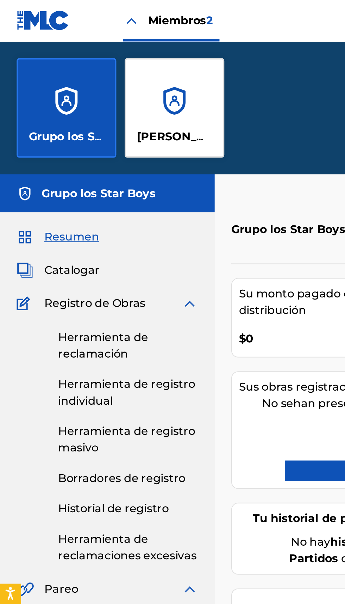
click at [100, 53] on div "[PERSON_NAME]" at bounding box center [88, 55] width 51 height 51
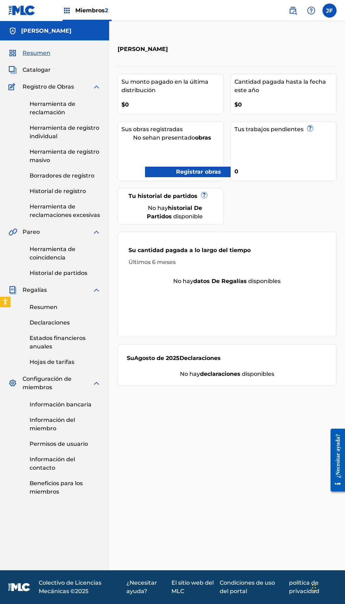
click at [49, 250] on font "Herramienta de coincidencia" at bounding box center [53, 253] width 46 height 15
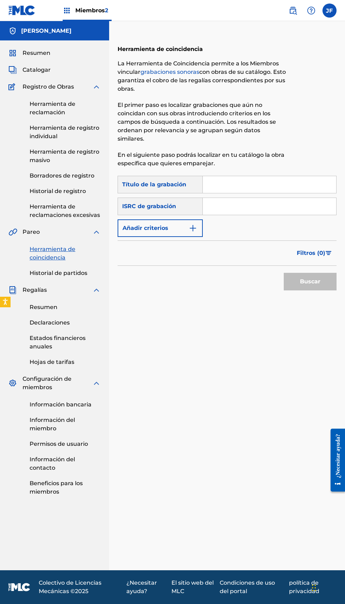
click at [185, 72] on font "grabaciones sonoras" at bounding box center [169, 72] width 59 height 7
click at [183, 69] on font "grabaciones sonoras" at bounding box center [169, 72] width 59 height 7
click at [187, 75] on font "grabaciones sonoras" at bounding box center [169, 72] width 59 height 7
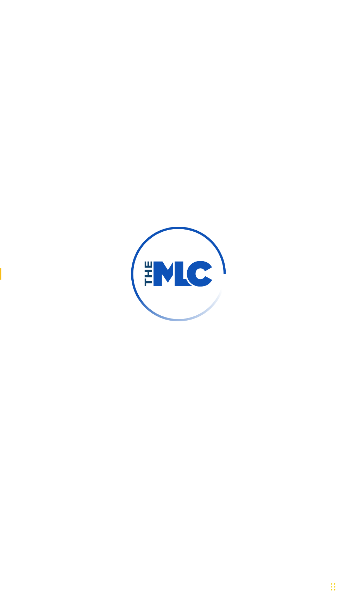
scroll to position [45, 0]
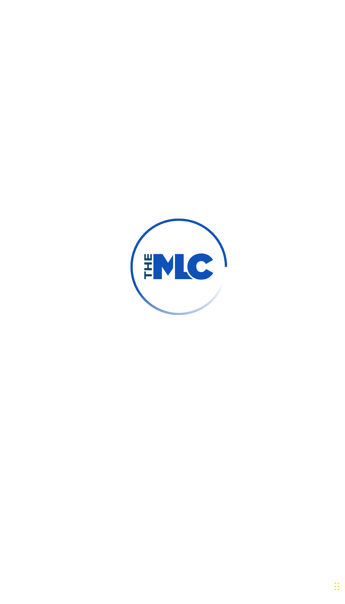
click at [321, 198] on div at bounding box center [172, 302] width 345 height 604
click at [169, 314] on img at bounding box center [172, 302] width 63 height 24
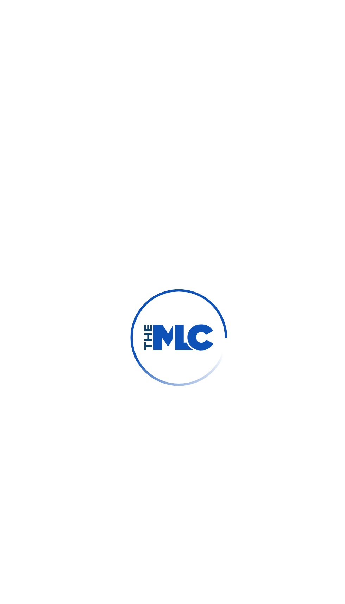
click at [14, 366] on div at bounding box center [172, 302] width 345 height 604
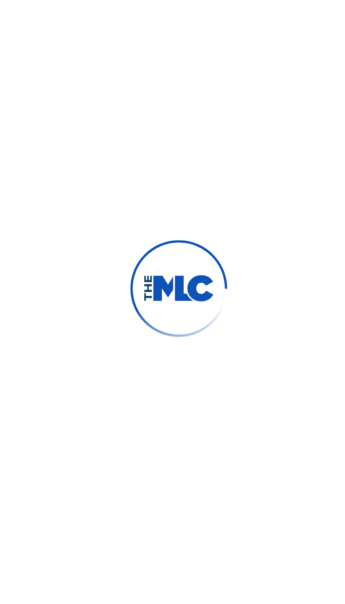
click at [219, 371] on div at bounding box center [172, 302] width 345 height 604
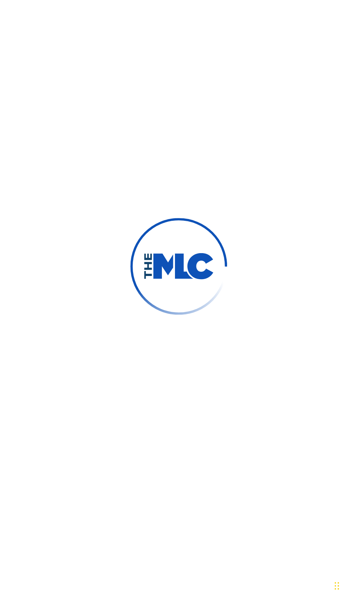
scroll to position [45, 0]
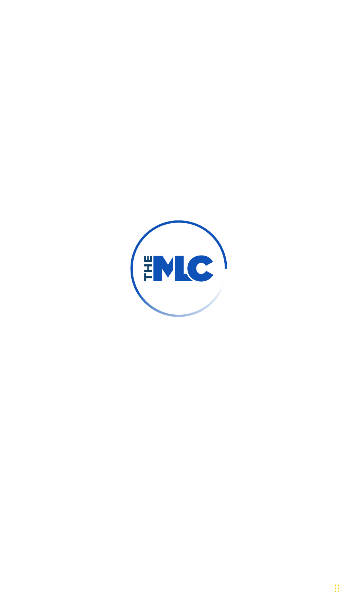
click at [172, 314] on img at bounding box center [172, 302] width 63 height 24
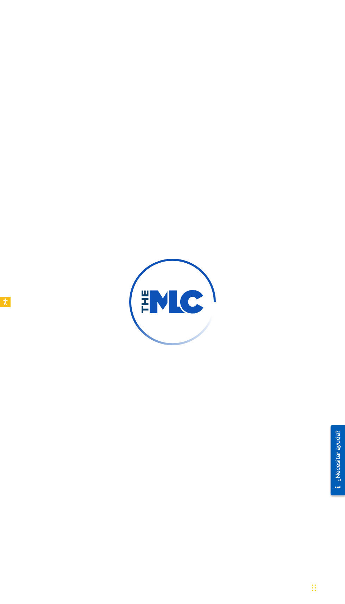
scroll to position [45, 0]
